Goal: Information Seeking & Learning: Learn about a topic

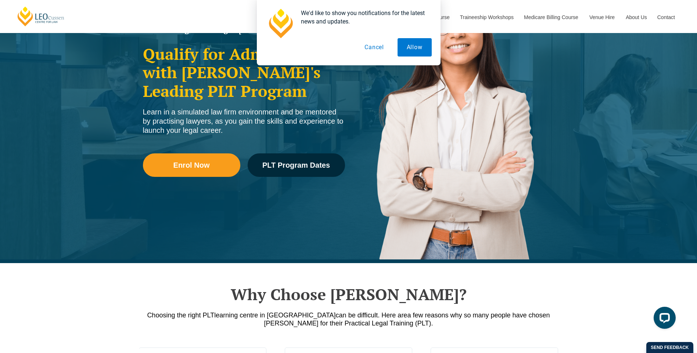
click at [372, 47] on button "Cancel" at bounding box center [374, 47] width 38 height 18
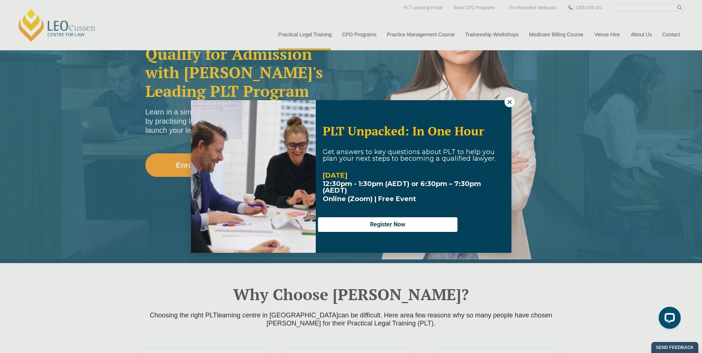
click at [510, 106] on button at bounding box center [510, 102] width 10 height 10
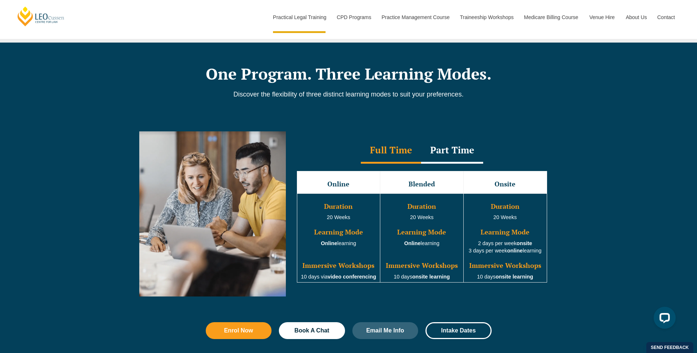
scroll to position [624, 0]
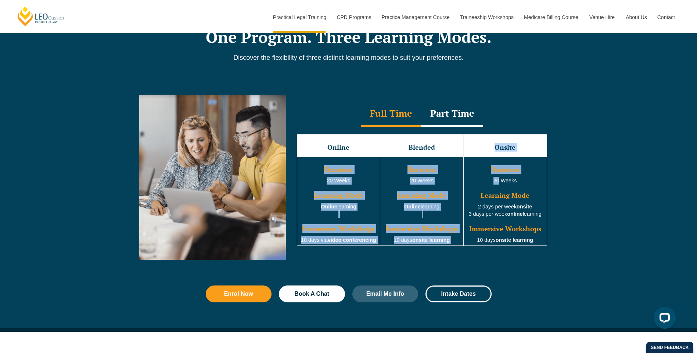
drag, startPoint x: 492, startPoint y: 155, endPoint x: 499, endPoint y: 177, distance: 22.8
click at [499, 177] on tbody "Online Blended Onsite Duration 20 Weeks Learning Mode Online learning Immersive…" at bounding box center [422, 190] width 250 height 112
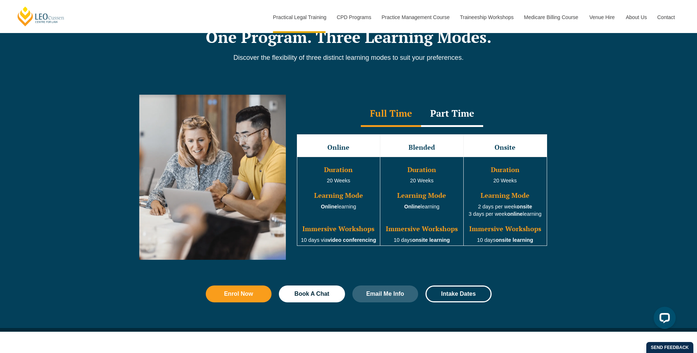
drag, startPoint x: 499, startPoint y: 177, endPoint x: 510, endPoint y: 179, distance: 11.2
click at [510, 179] on td "Duration 20 Weeks Learning Mode 2 days per week onsite 3 days per week online l…" at bounding box center [504, 201] width 83 height 89
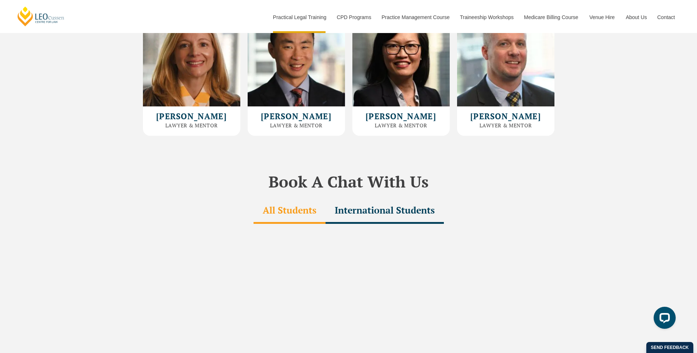
scroll to position [1947, 0]
